Goal: Task Accomplishment & Management: Complete application form

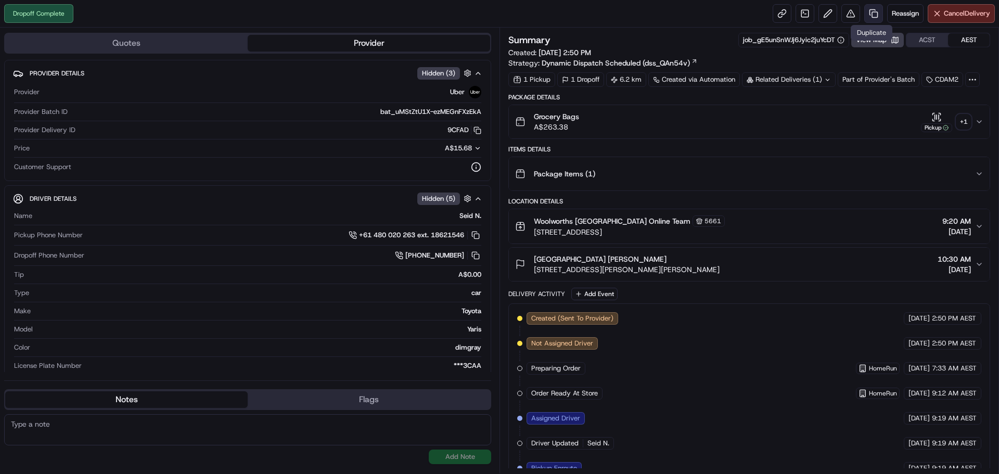
click at [870, 10] on link at bounding box center [874, 13] width 19 height 19
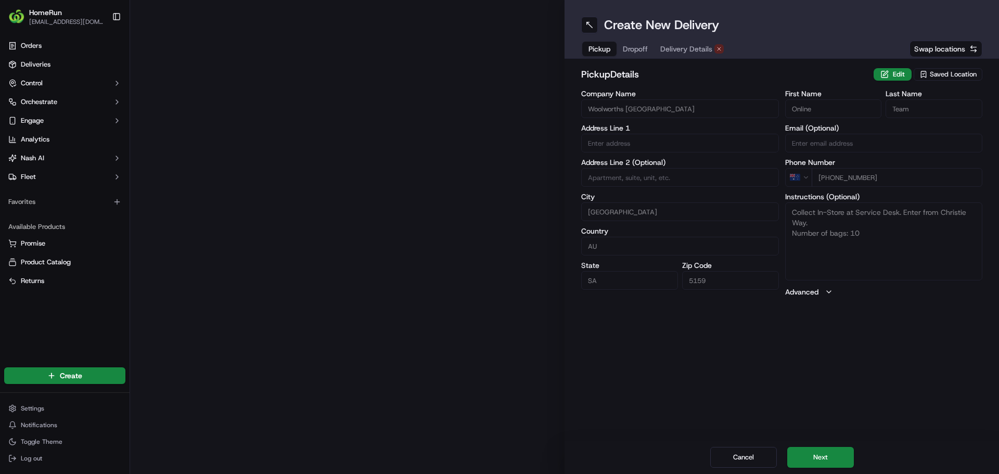
type input "130-150 Hub Drive"
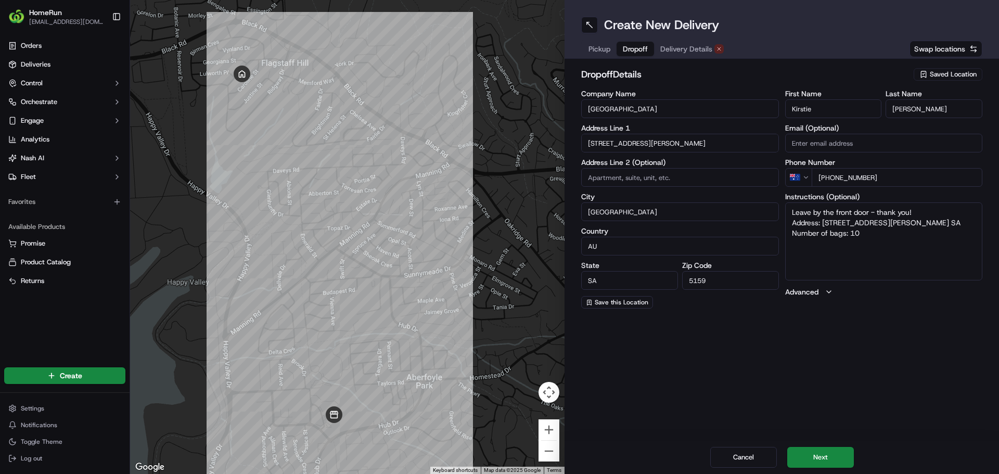
click at [644, 47] on span "Dropoff" at bounding box center [635, 49] width 25 height 10
click at [692, 54] on span "Delivery Details" at bounding box center [687, 49] width 52 height 10
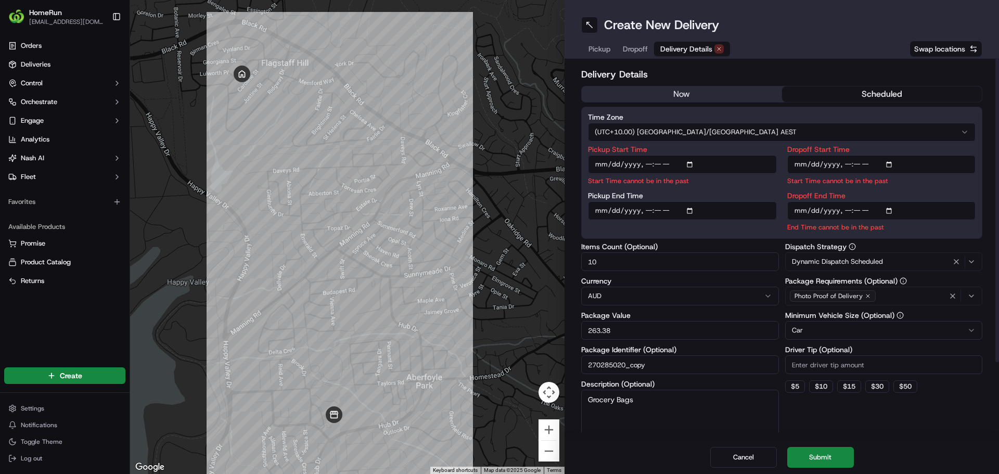
click at [916, 107] on div "Time Zone (UTC+10.00) Australia/Sydney AEST Pickup Start Time Start Time cannot…" at bounding box center [781, 173] width 401 height 132
click at [915, 96] on button "scheduled" at bounding box center [882, 94] width 200 height 16
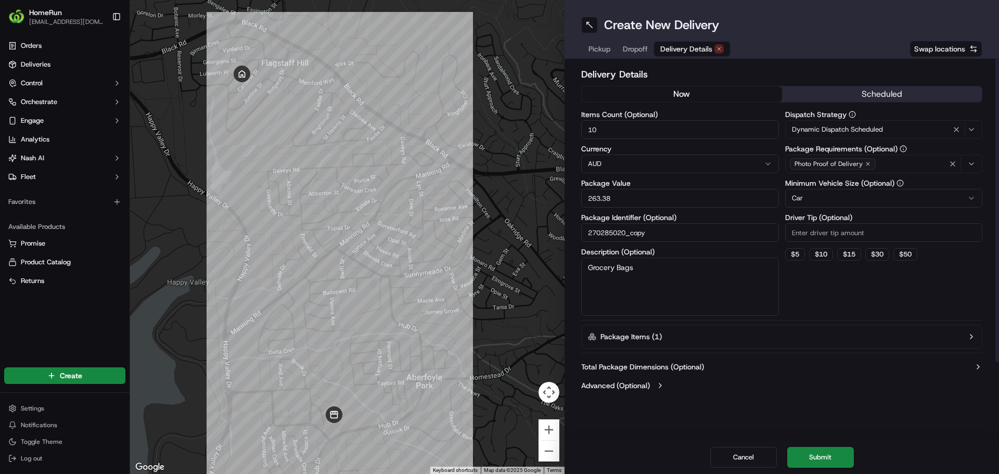
click at [740, 99] on button "now" at bounding box center [682, 94] width 200 height 16
click at [841, 460] on button "Submit" at bounding box center [821, 457] width 67 height 21
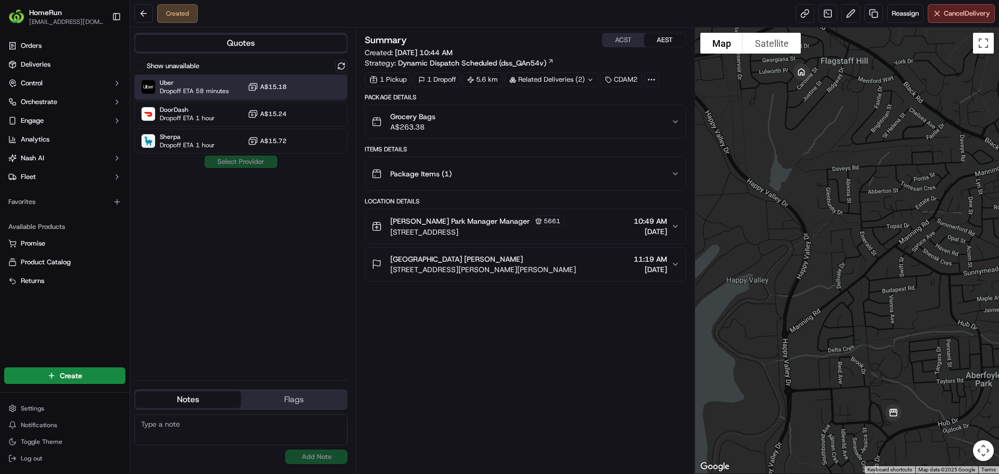
click at [217, 83] on span "Uber" at bounding box center [194, 83] width 69 height 8
click at [252, 168] on button "Assign Provider" at bounding box center [241, 162] width 74 height 12
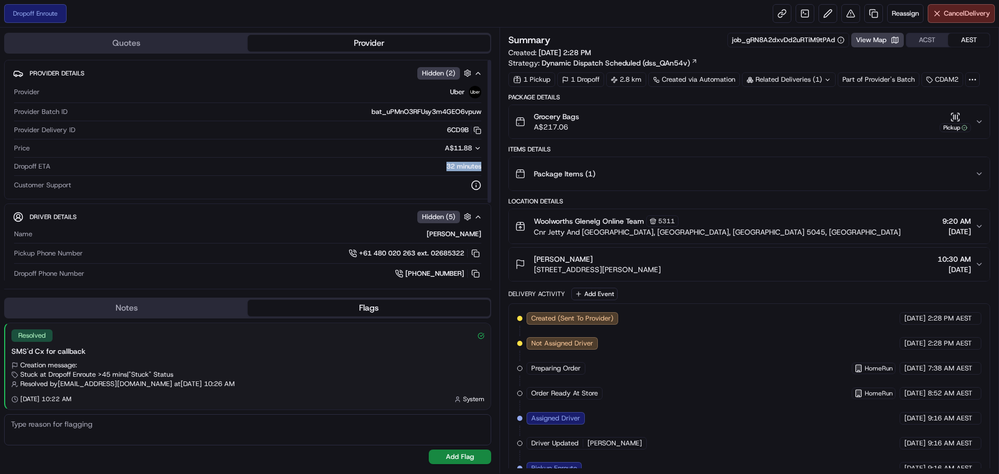
drag, startPoint x: 434, startPoint y: 168, endPoint x: 485, endPoint y: 166, distance: 51.1
click at [485, 166] on div "Provider Details Hidden ( 2 ) Provider Uber Provider Batch ID bat_uPMnO3RFUsy3m…" at bounding box center [247, 130] width 487 height 140
drag, startPoint x: 22, startPoint y: 373, endPoint x: 88, endPoint y: 372, distance: 66.1
click at [87, 373] on span "Stuck at Dropoff Enroute >45 mins | "Stuck" Status" at bounding box center [96, 374] width 153 height 9
click at [143, 359] on div "Resolved SMS'd Cx for callback Creation message: Stuck at Dropoff Enroute >45 m…" at bounding box center [248, 366] width 486 height 86
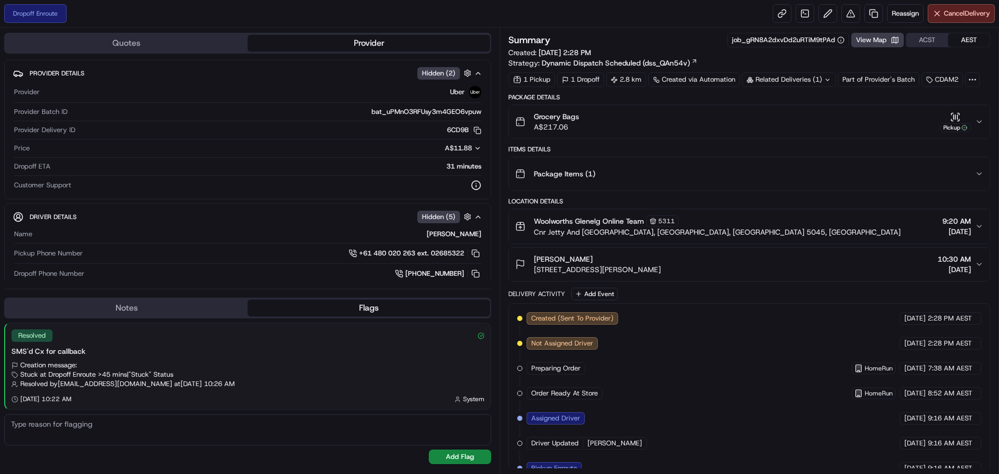
drag, startPoint x: 39, startPoint y: 374, endPoint x: 81, endPoint y: 369, distance: 43.1
click at [81, 369] on div "Creation message: Stuck at Dropoff Enroute >45 mins | "Stuck" Status Resolved b…" at bounding box center [247, 375] width 473 height 28
click at [478, 274] on button at bounding box center [475, 273] width 11 height 11
click at [417, 270] on span "[PHONE_NUMBER]" at bounding box center [435, 273] width 59 height 9
click at [399, 271] on icon at bounding box center [399, 273] width 7 height 7
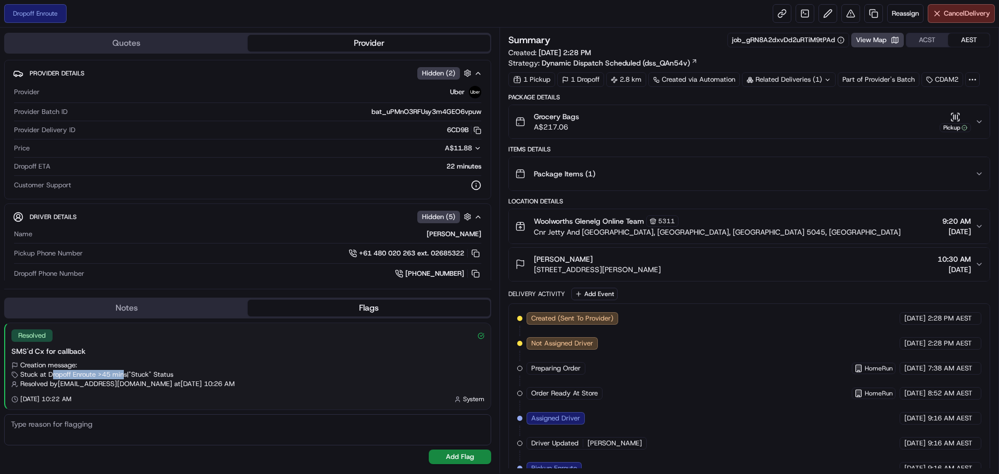
drag, startPoint x: 50, startPoint y: 376, endPoint x: 125, endPoint y: 375, distance: 75.0
click at [125, 375] on span "Stuck at Dropoff Enroute >45 mins | "Stuck" Status" at bounding box center [96, 374] width 153 height 9
drag, startPoint x: 40, startPoint y: 380, endPoint x: 134, endPoint y: 382, distance: 94.2
click at [134, 382] on span "Resolved by [EMAIL_ADDRESS][DOMAIN_NAME]" at bounding box center [96, 383] width 152 height 9
drag, startPoint x: 135, startPoint y: 379, endPoint x: 168, endPoint y: 379, distance: 32.3
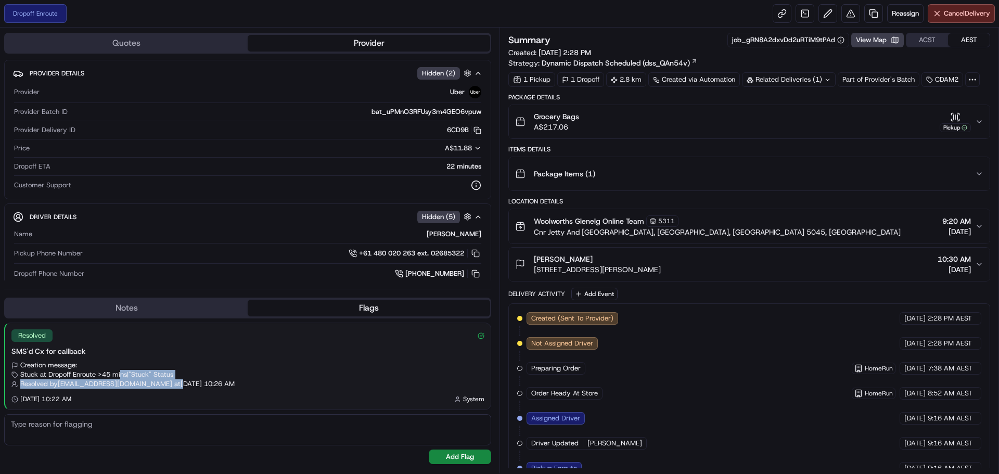
click at [168, 379] on div "Creation message: Stuck at Dropoff Enroute >45 mins | "Stuck" Status Resolved b…" at bounding box center [247, 375] width 473 height 28
click at [183, 376] on div "Stuck at Dropoff Enroute >45 mins | "Stuck" Status" at bounding box center [247, 374] width 473 height 9
drag, startPoint x: 186, startPoint y: 374, endPoint x: 20, endPoint y: 372, distance: 166.6
click at [20, 372] on div "Stuck at Dropoff Enroute >45 mins | "Stuck" Status" at bounding box center [247, 374] width 473 height 9
click at [195, 375] on div "Stuck at Dropoff Enroute >45 mins | "Stuck" Status" at bounding box center [247, 374] width 473 height 9
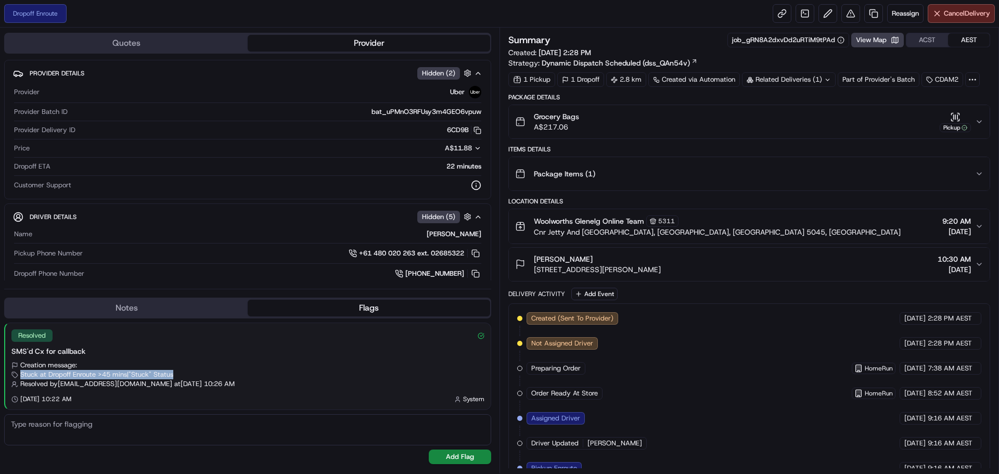
drag, startPoint x: 195, startPoint y: 375, endPoint x: 19, endPoint y: 372, distance: 176.0
click at [19, 372] on div "Stuck at Dropoff Enroute >45 mins | "Stuck" Status" at bounding box center [247, 374] width 473 height 9
